Goal: Transaction & Acquisition: Purchase product/service

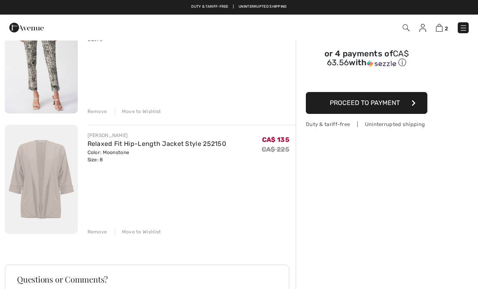
scroll to position [101, 0]
click at [62, 178] on img at bounding box center [41, 179] width 73 height 109
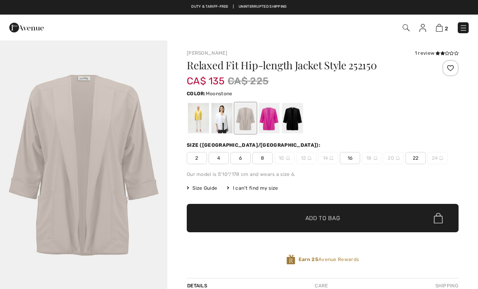
checkbox input "true"
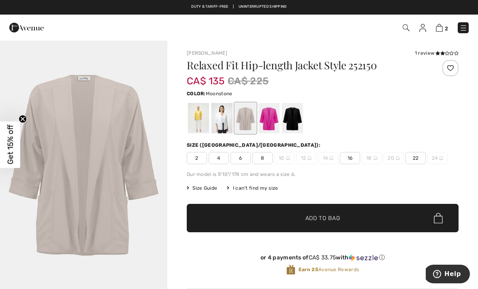
click at [297, 118] on div at bounding box center [292, 118] width 21 height 30
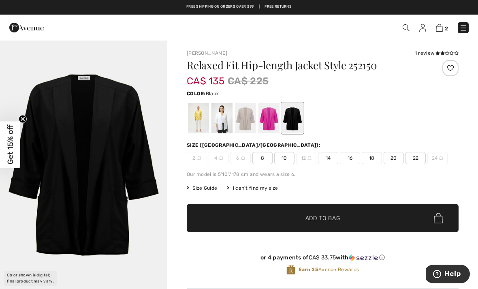
click at [199, 118] on div at bounding box center [198, 118] width 21 height 30
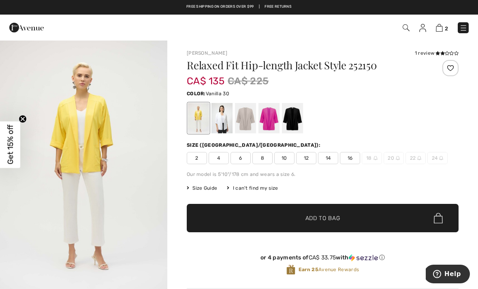
click at [227, 118] on div at bounding box center [222, 118] width 21 height 30
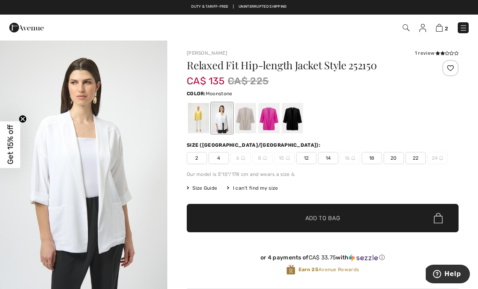
click at [250, 118] on div at bounding box center [245, 118] width 21 height 30
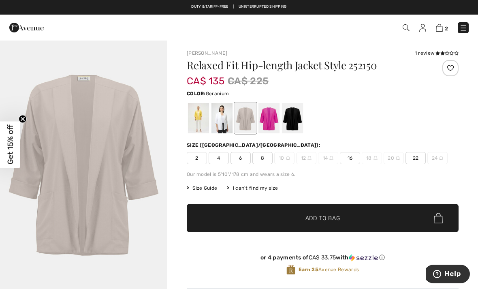
click at [274, 117] on div at bounding box center [269, 118] width 21 height 30
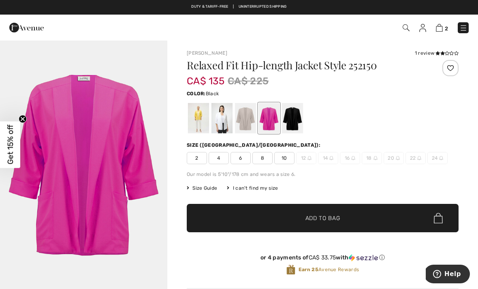
click at [296, 119] on div at bounding box center [292, 118] width 21 height 30
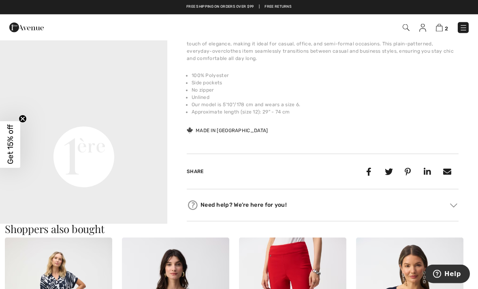
scroll to position [281, 0]
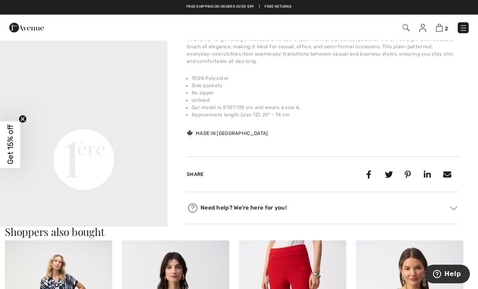
click at [154, 118] on video "Your browser does not support the video tag." at bounding box center [83, 76] width 167 height 84
click at [129, 118] on video "Your browser does not support the video tag." at bounding box center [83, 76] width 167 height 84
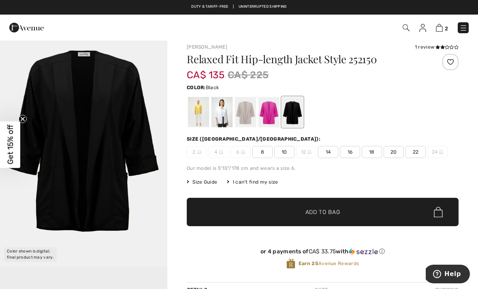
scroll to position [0, 0]
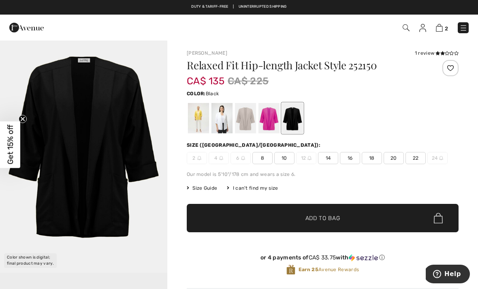
click at [439, 30] on img at bounding box center [439, 28] width 7 height 8
click at [441, 30] on img at bounding box center [439, 28] width 7 height 8
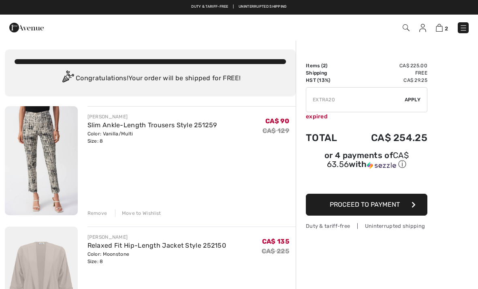
click at [71, 154] on img at bounding box center [41, 160] width 73 height 109
click at [57, 137] on img at bounding box center [41, 160] width 73 height 109
click at [106, 127] on link "Slim Ankle-Length Trousers Style 251259" at bounding box center [153, 125] width 130 height 8
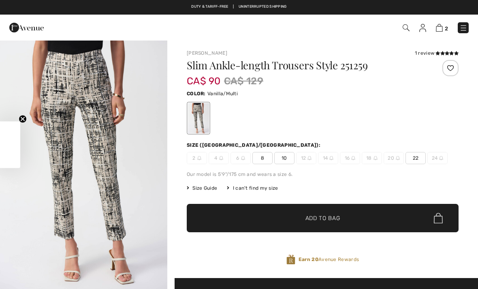
checkbox input "true"
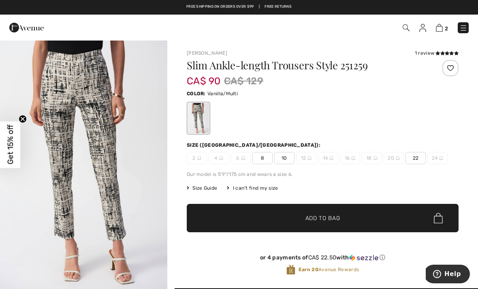
click at [443, 30] on img at bounding box center [439, 28] width 7 height 8
click at [442, 26] on img at bounding box center [439, 28] width 7 height 8
click at [440, 31] on img at bounding box center [439, 28] width 7 height 8
click at [443, 30] on img at bounding box center [439, 28] width 7 height 8
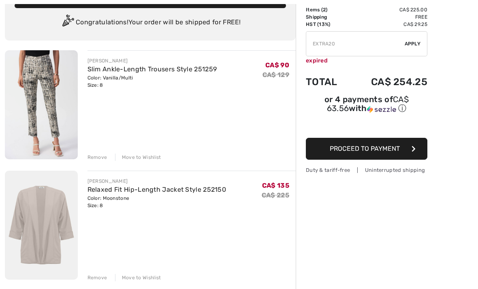
scroll to position [66, 0]
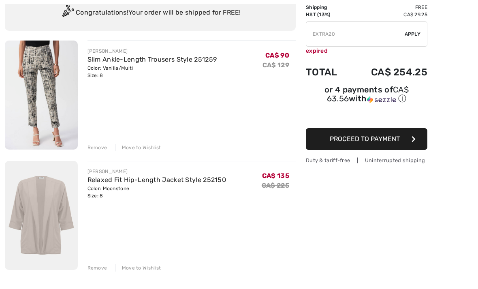
click at [95, 267] on div "Remove" at bounding box center [98, 267] width 20 height 7
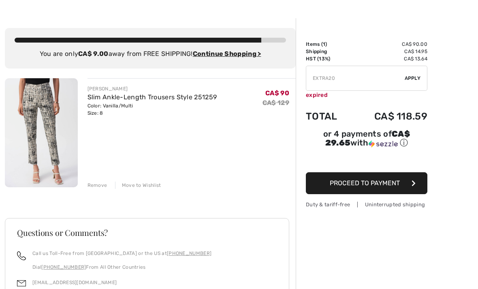
scroll to position [0, 0]
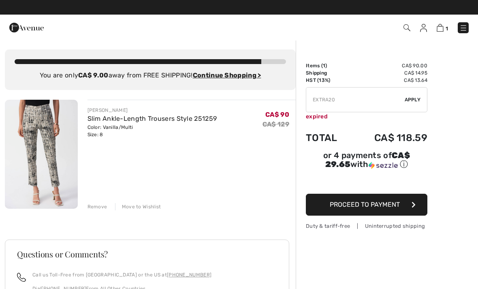
click at [237, 76] on ins "Continue Shopping >" at bounding box center [227, 75] width 68 height 8
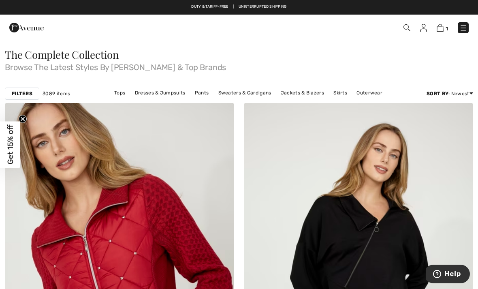
click at [34, 94] on div "Filters" at bounding box center [22, 94] width 34 height 12
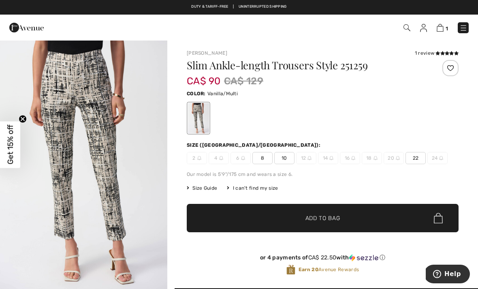
click at [438, 53] on icon at bounding box center [438, 53] width 4 height 4
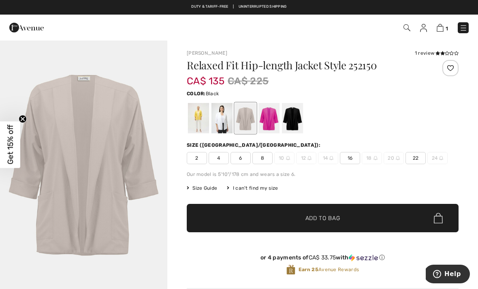
click at [296, 118] on div at bounding box center [292, 118] width 21 height 30
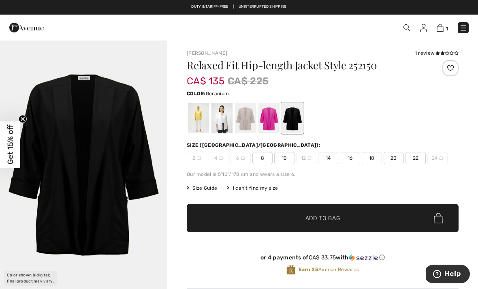
click at [273, 116] on div at bounding box center [269, 118] width 21 height 30
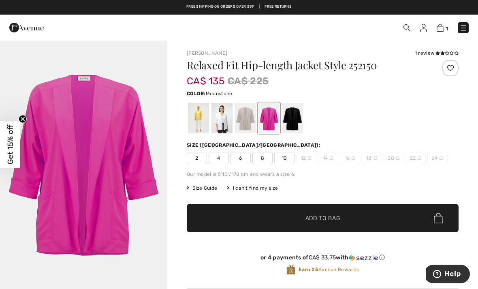
click at [248, 116] on div at bounding box center [245, 118] width 21 height 30
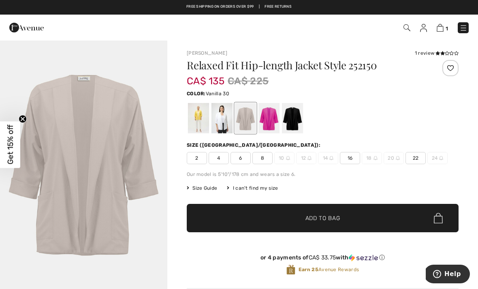
click at [224, 111] on div at bounding box center [222, 118] width 21 height 30
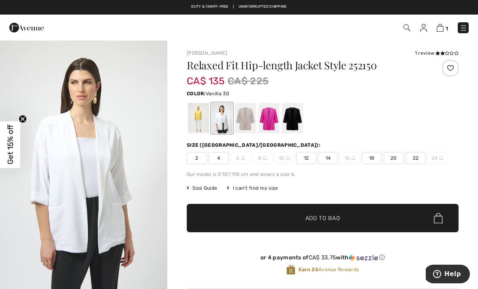
click at [201, 116] on div at bounding box center [198, 118] width 21 height 30
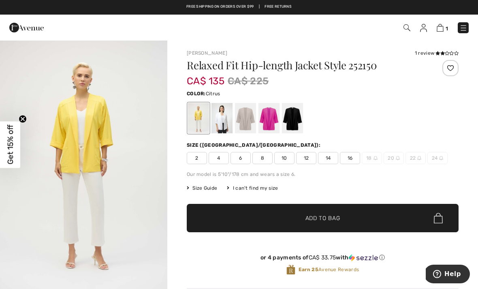
click at [439, 53] on icon at bounding box center [438, 53] width 4 height 4
click at [443, 25] on img at bounding box center [440, 28] width 7 height 8
click at [441, 29] on img at bounding box center [440, 28] width 7 height 8
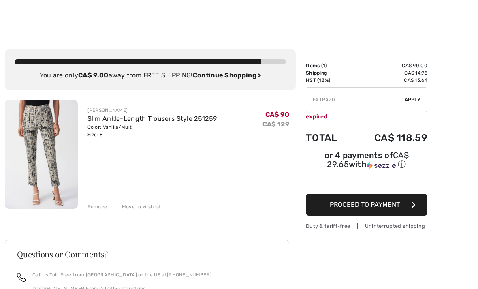
click at [419, 207] on button "Proceed to Payment" at bounding box center [367, 205] width 122 height 22
click at [413, 208] on icon "button" at bounding box center [414, 204] width 4 height 6
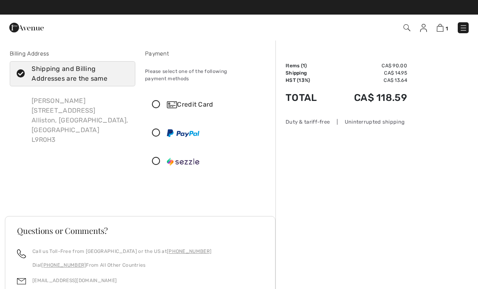
click at [157, 101] on icon at bounding box center [155, 105] width 21 height 9
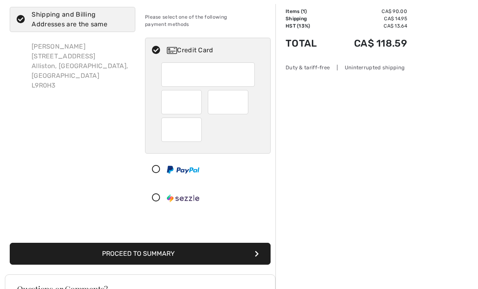
scroll to position [54, 0]
click at [221, 247] on button "Proceed to Summary" at bounding box center [140, 254] width 261 height 22
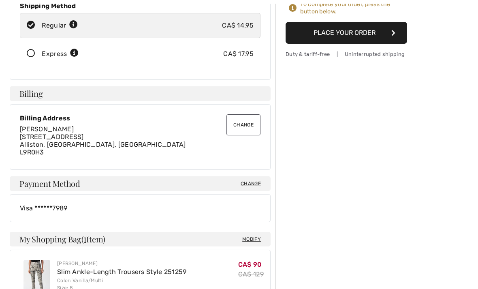
scroll to position [158, 0]
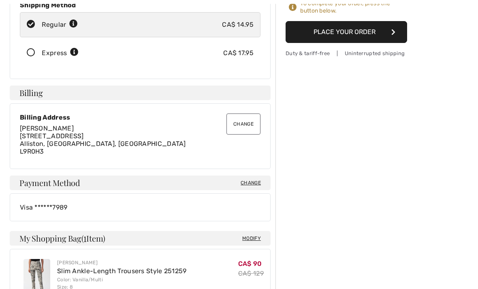
click at [254, 182] on span "Change" at bounding box center [251, 183] width 20 height 7
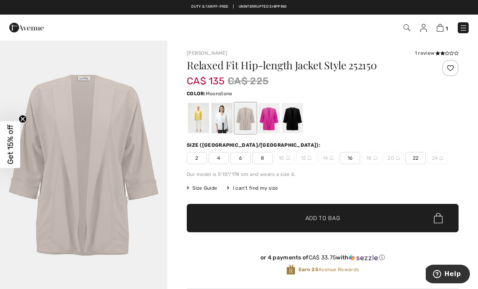
click at [443, 26] on img at bounding box center [440, 28] width 7 height 8
click at [441, 28] on img at bounding box center [440, 28] width 7 height 8
click at [444, 27] on img at bounding box center [440, 28] width 7 height 8
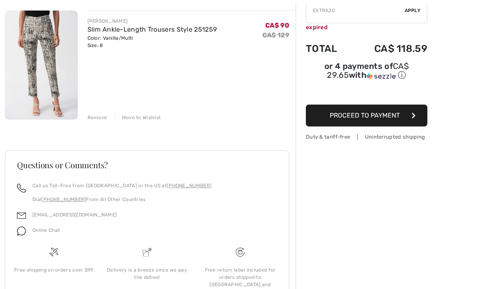
scroll to position [103, 0]
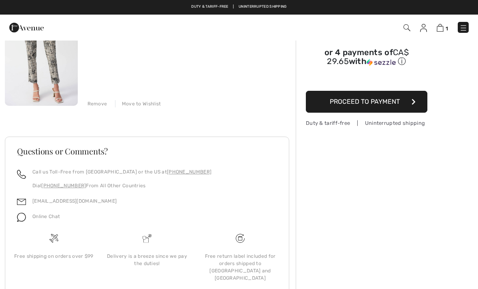
click at [412, 102] on icon "button" at bounding box center [414, 101] width 4 height 6
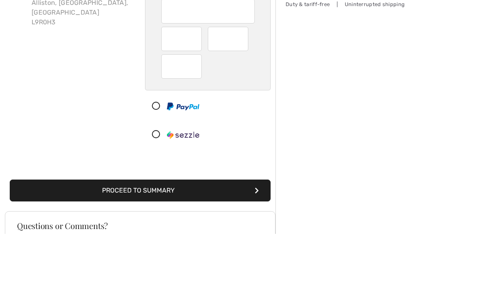
scroll to position [118, 0]
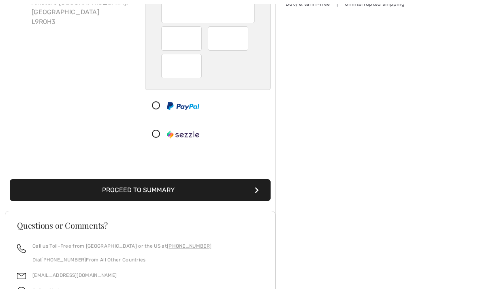
click at [216, 180] on button "Proceed to Summary" at bounding box center [140, 190] width 261 height 22
click at [250, 184] on button "Proceed to Summary" at bounding box center [140, 190] width 261 height 22
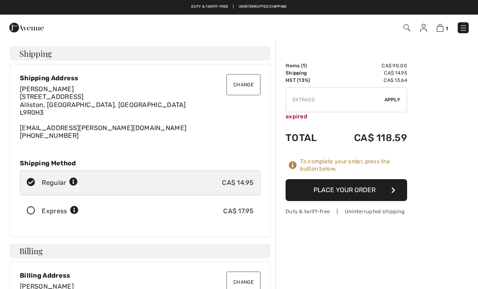
click at [376, 194] on button "Place Your Order" at bounding box center [347, 190] width 122 height 22
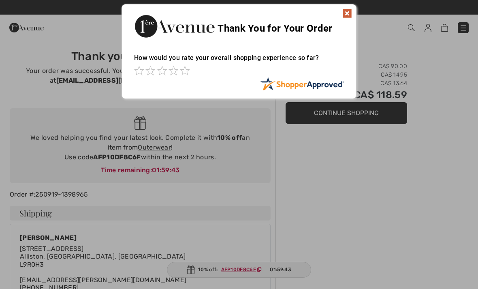
click at [347, 11] on img at bounding box center [347, 14] width 10 height 10
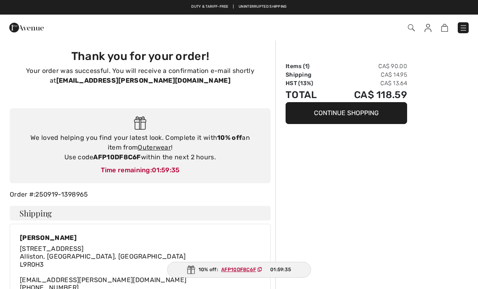
click at [154, 150] on link "Outerwear" at bounding box center [154, 147] width 33 height 8
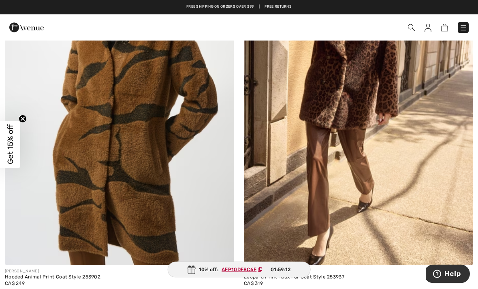
scroll to position [3257, 0]
